Goal: Information Seeking & Learning: Learn about a topic

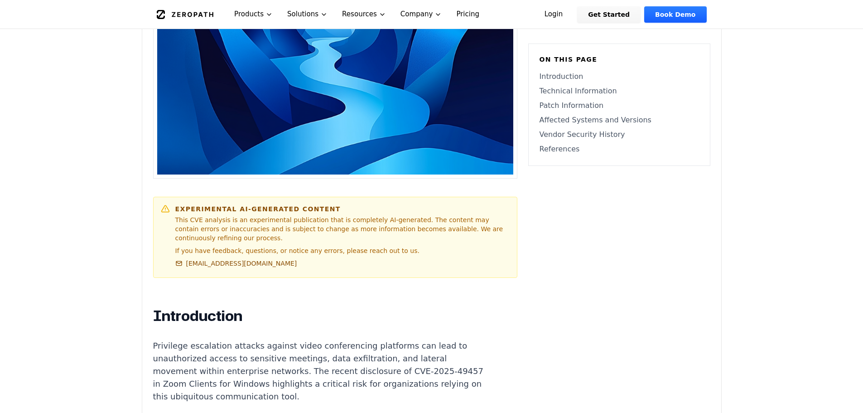
scroll to position [544, 0]
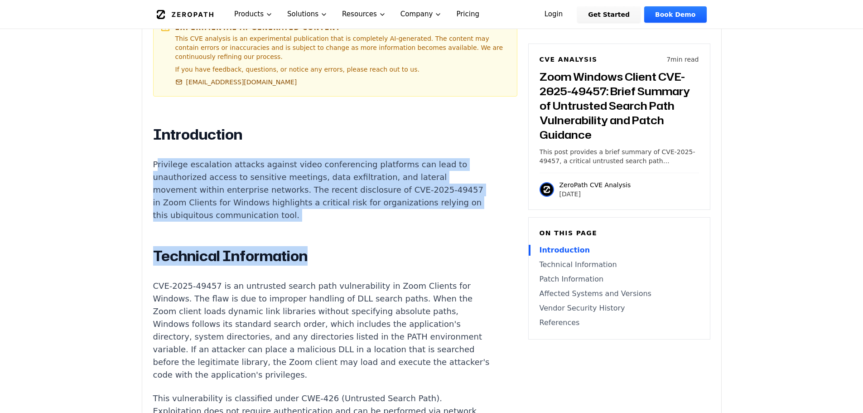
drag, startPoint x: 155, startPoint y: 142, endPoint x: 363, endPoint y: 214, distance: 220.2
click at [326, 186] on p "Privilege escalation attacks against video conferencing platforms can lead to u…" at bounding box center [321, 189] width 337 height 63
drag, startPoint x: 327, startPoint y: 196, endPoint x: 114, endPoint y: 136, distance: 221.1
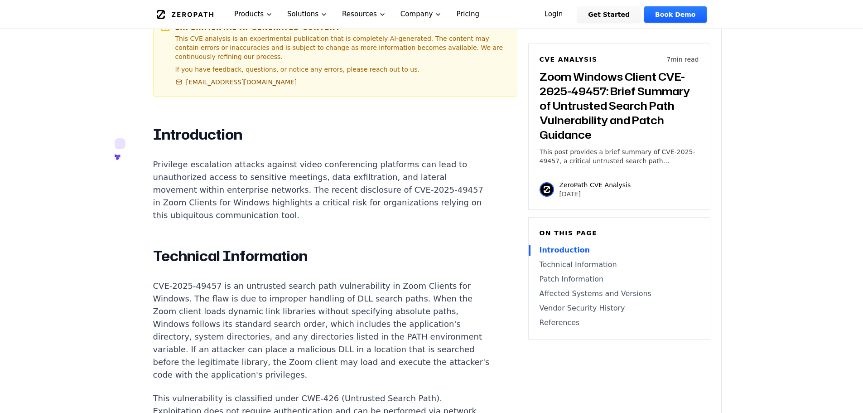
click at [119, 140] on icon at bounding box center [120, 143] width 11 height 11
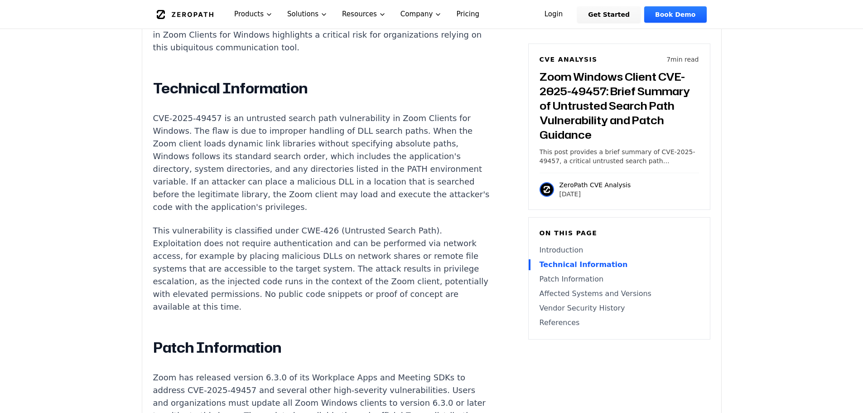
scroll to position [725, 0]
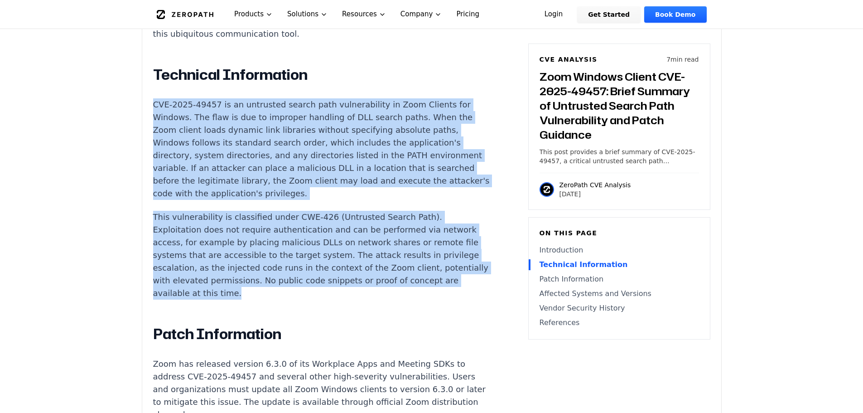
drag, startPoint x: 151, startPoint y: 74, endPoint x: 390, endPoint y: 265, distance: 305.7
click at [390, 265] on div "Experimental AI-Generated Content This CVE analysis is an experimental publicat…" at bounding box center [431, 339] width 579 height 1498
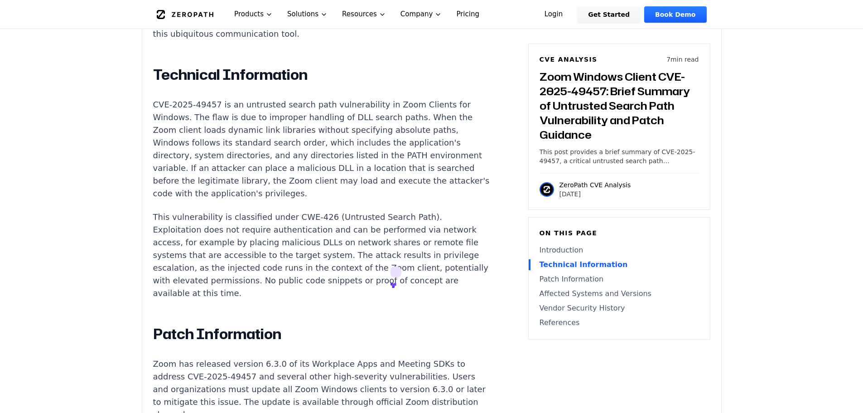
click at [396, 283] on icon at bounding box center [394, 285] width 4 height 4
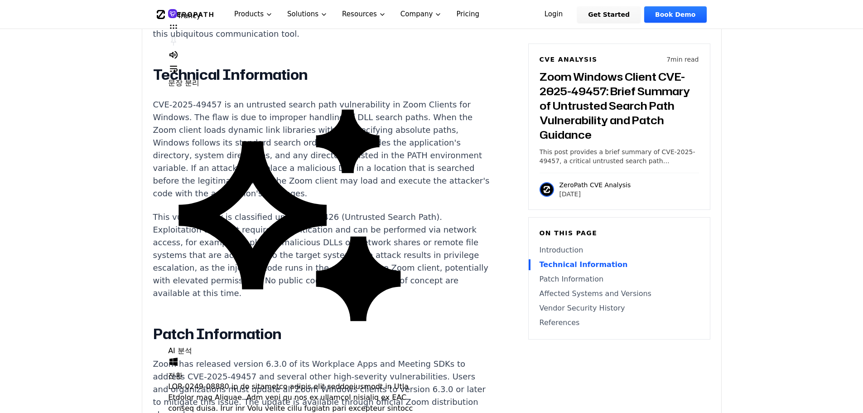
drag, startPoint x: 236, startPoint y: 223, endPoint x: 264, endPoint y: 226, distance: 28.2
drag, startPoint x: 235, startPoint y: 226, endPoint x: 338, endPoint y: 226, distance: 102.9
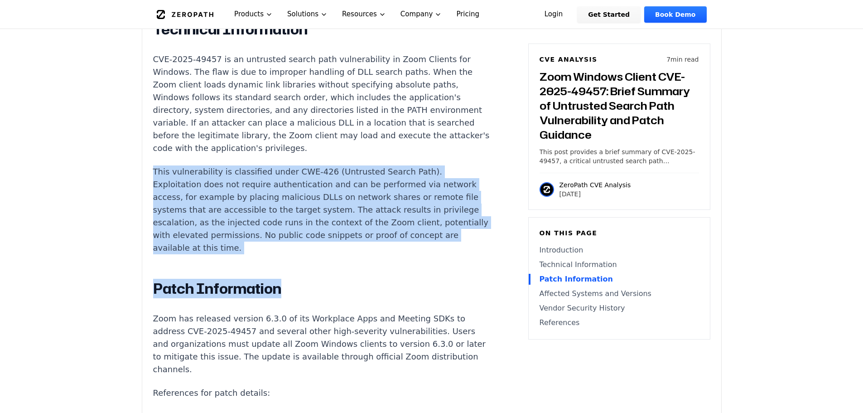
drag, startPoint x: 148, startPoint y: 147, endPoint x: 297, endPoint y: 236, distance: 173.2
click at [297, 236] on div "Experimental AI-Generated Content This CVE analysis is an experimental publicat…" at bounding box center [431, 294] width 579 height 1498
click at [291, 225] on p "This vulnerability is classified under CWE-426 (Untrusted Search Path). Exploit…" at bounding box center [321, 209] width 337 height 89
drag, startPoint x: 286, startPoint y: 225, endPoint x: 109, endPoint y: 148, distance: 193.7
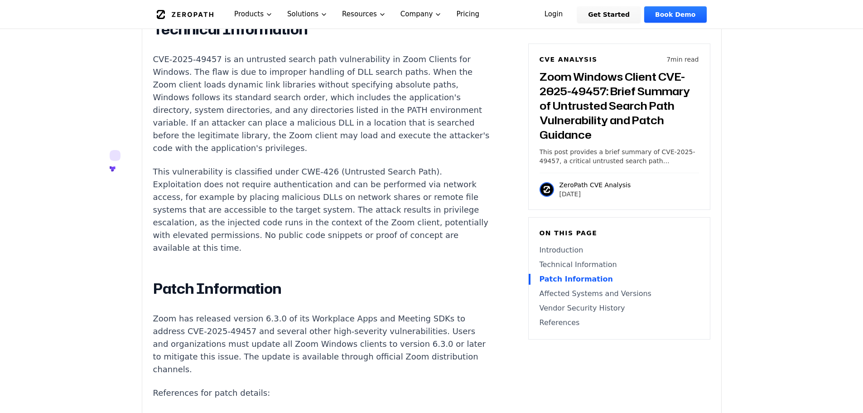
click at [111, 155] on icon at bounding box center [115, 155] width 11 height 11
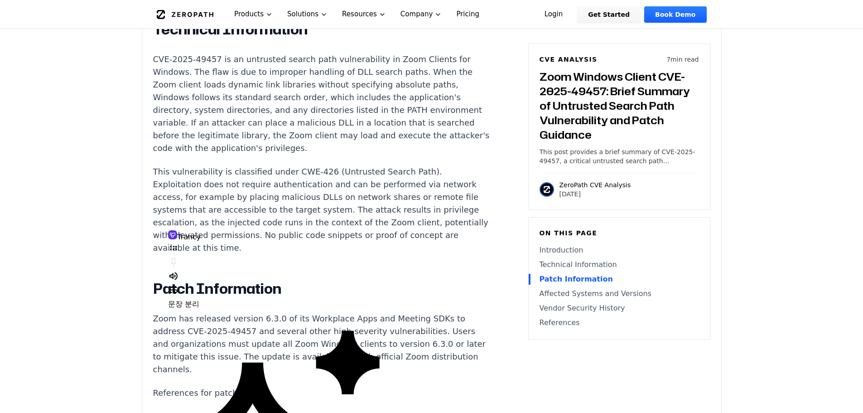
click at [186, 196] on p "This vulnerability is classified under CWE-426 (Untrusted Search Path). Exploit…" at bounding box center [321, 209] width 337 height 89
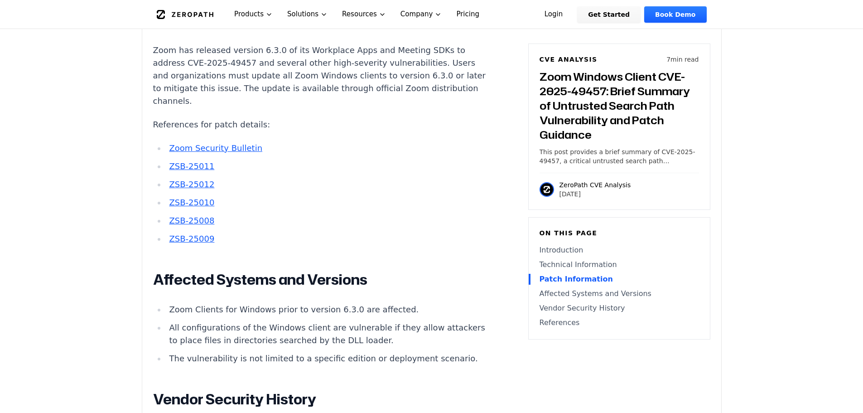
scroll to position [906, 0]
